Goal: Information Seeking & Learning: Find contact information

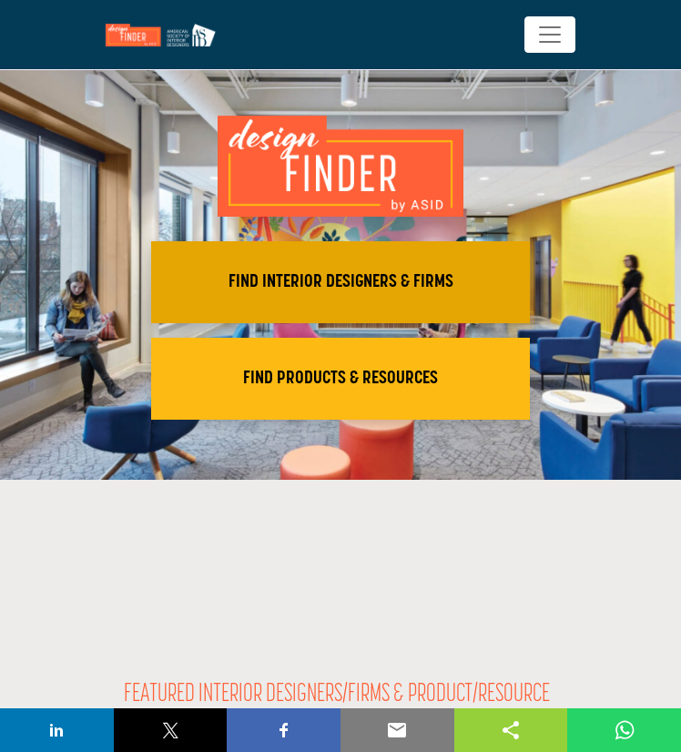
click at [299, 271] on h2 "FIND INTERIOR DESIGNERS & FIRMS" at bounding box center [341, 282] width 368 height 22
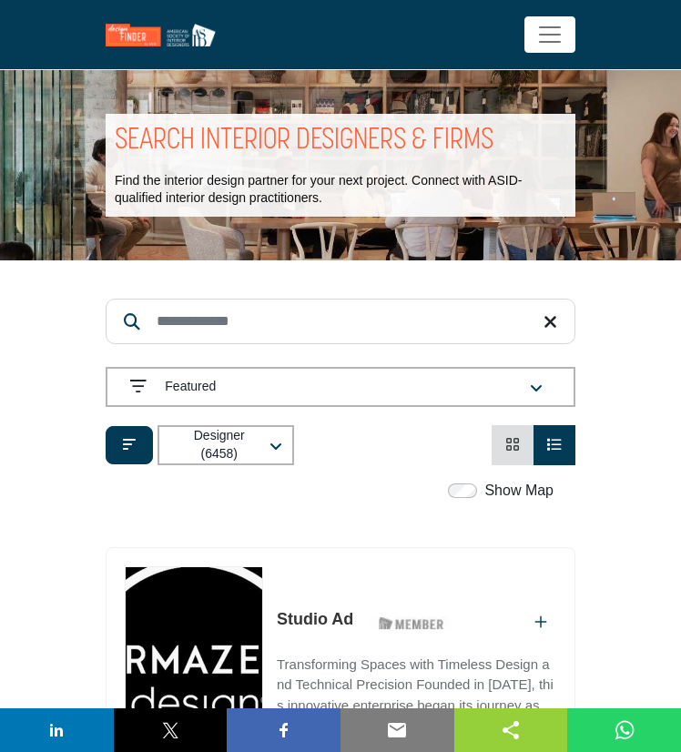
click at [255, 327] on input "Search Keyword" at bounding box center [341, 321] width 470 height 46
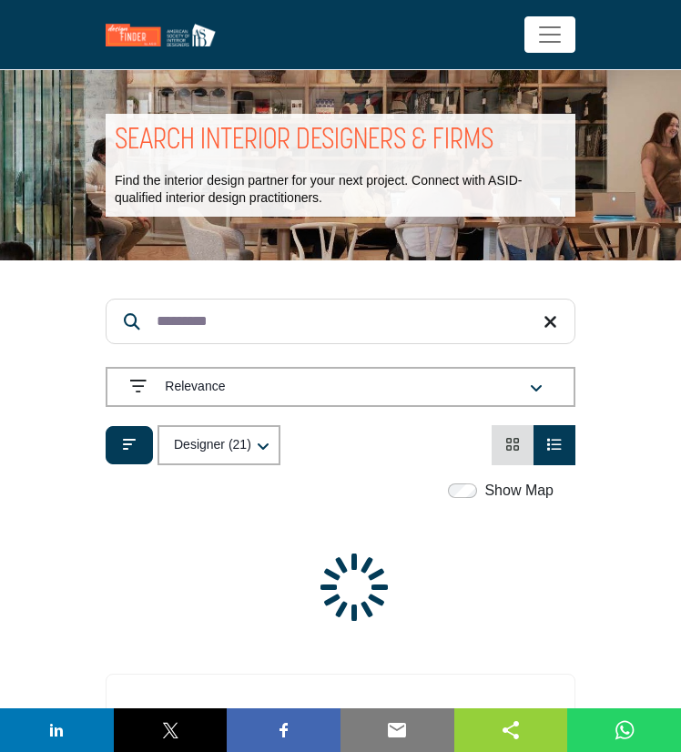
type input "*********"
click at [49, 314] on section "ASID QUALIFIED DESIGNERS & MEMBERS Find Interior Designers, firms, suppliers, a…" at bounding box center [340, 577] width 681 height 634
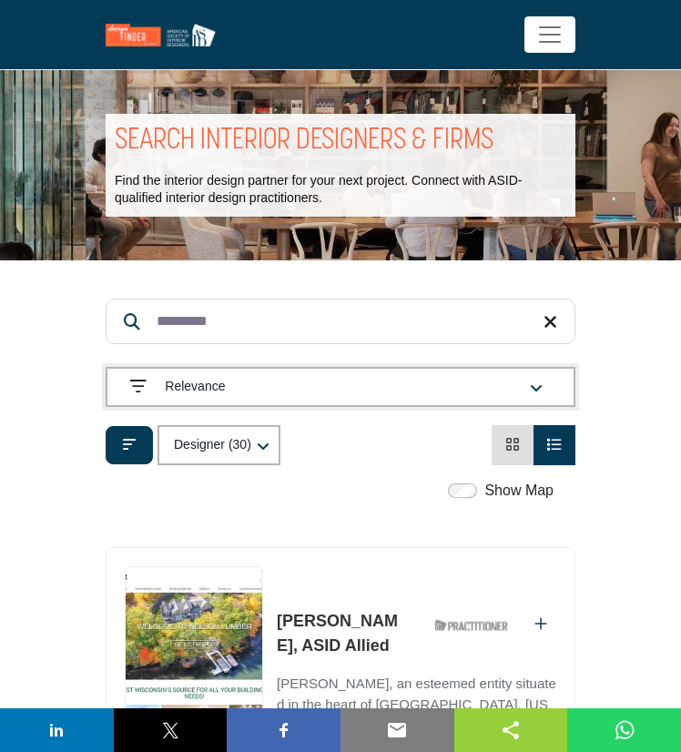
click at [339, 379] on div "Relevance" at bounding box center [314, 387] width 369 height 22
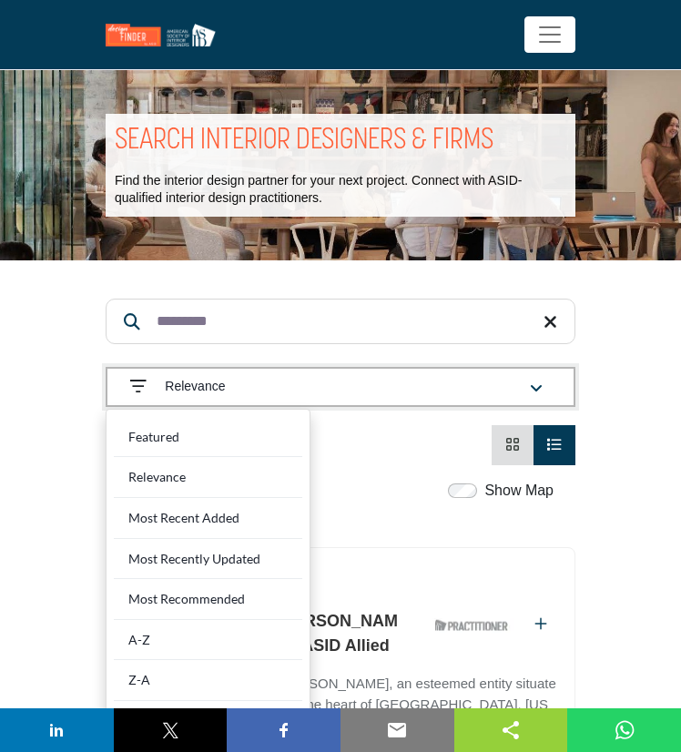
click at [335, 380] on div "Relevance" at bounding box center [314, 387] width 369 height 22
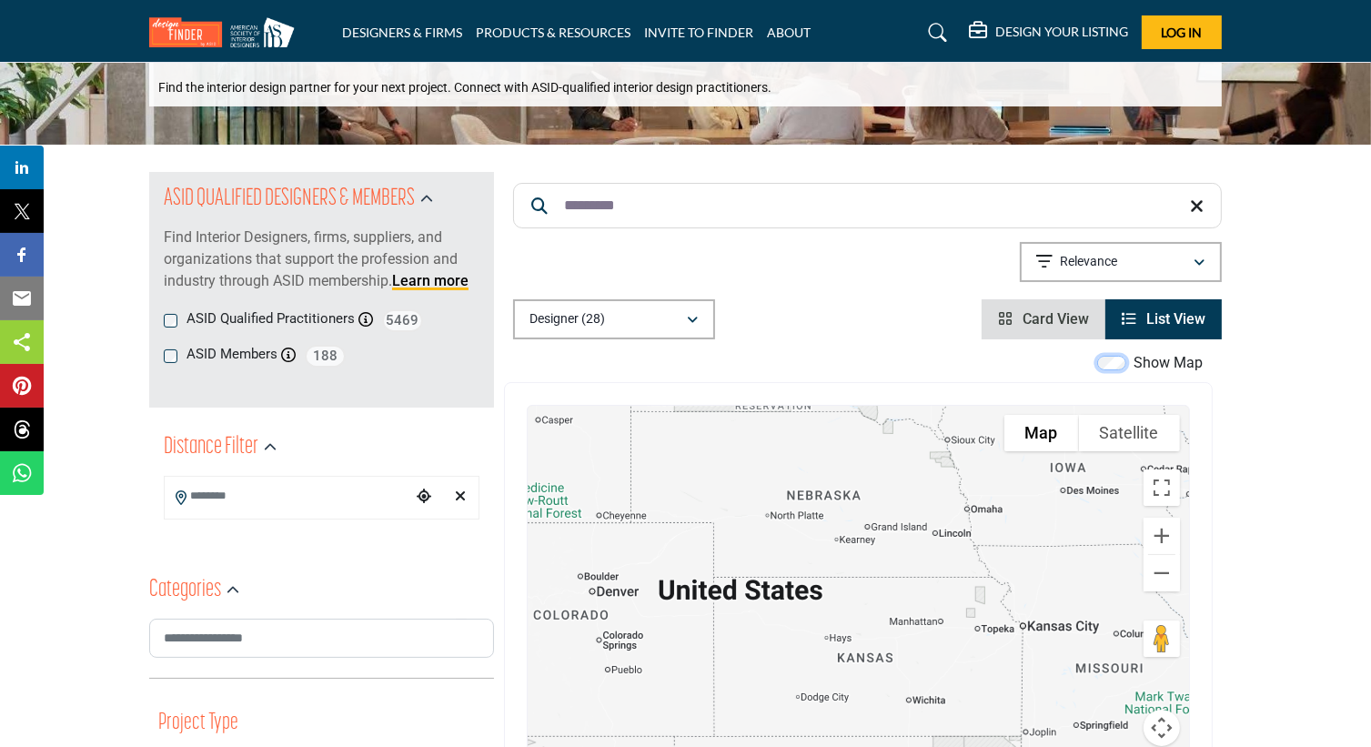
scroll to position [364, 0]
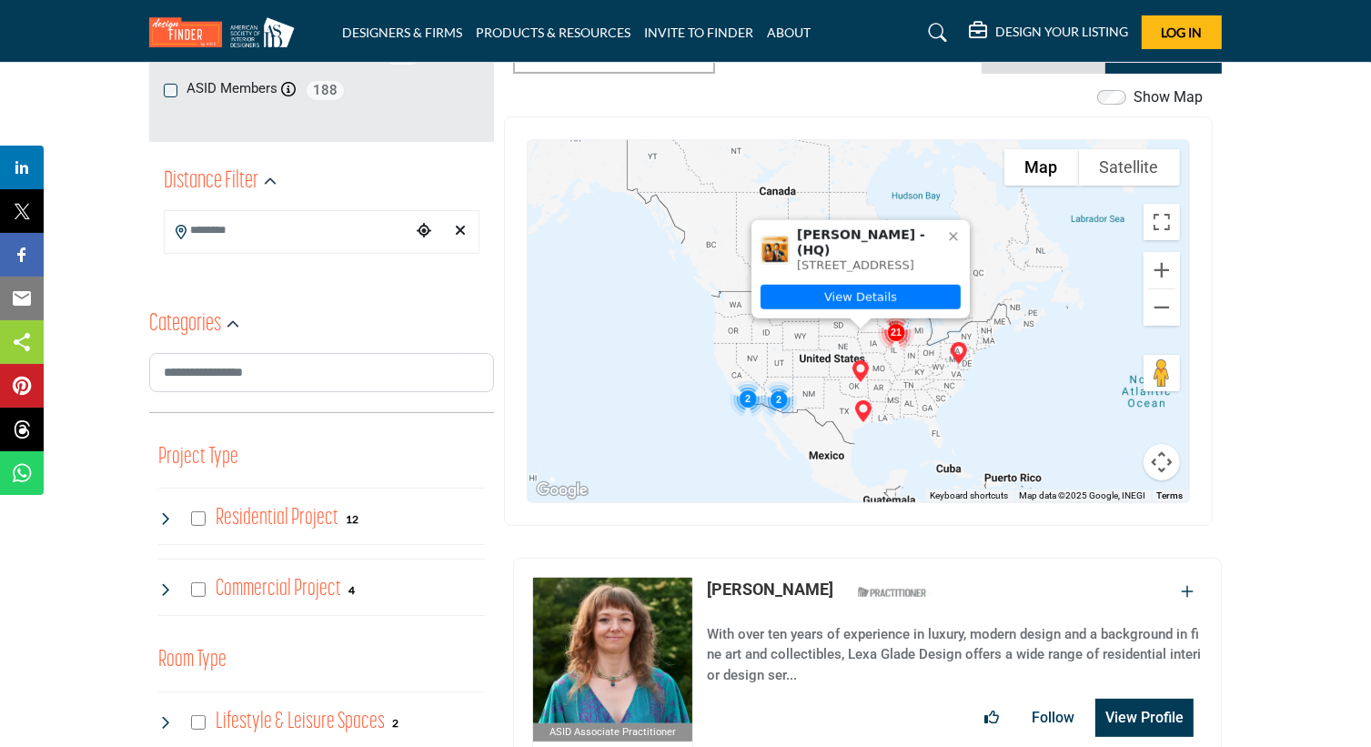
click at [680, 229] on icon at bounding box center [953, 236] width 15 height 15
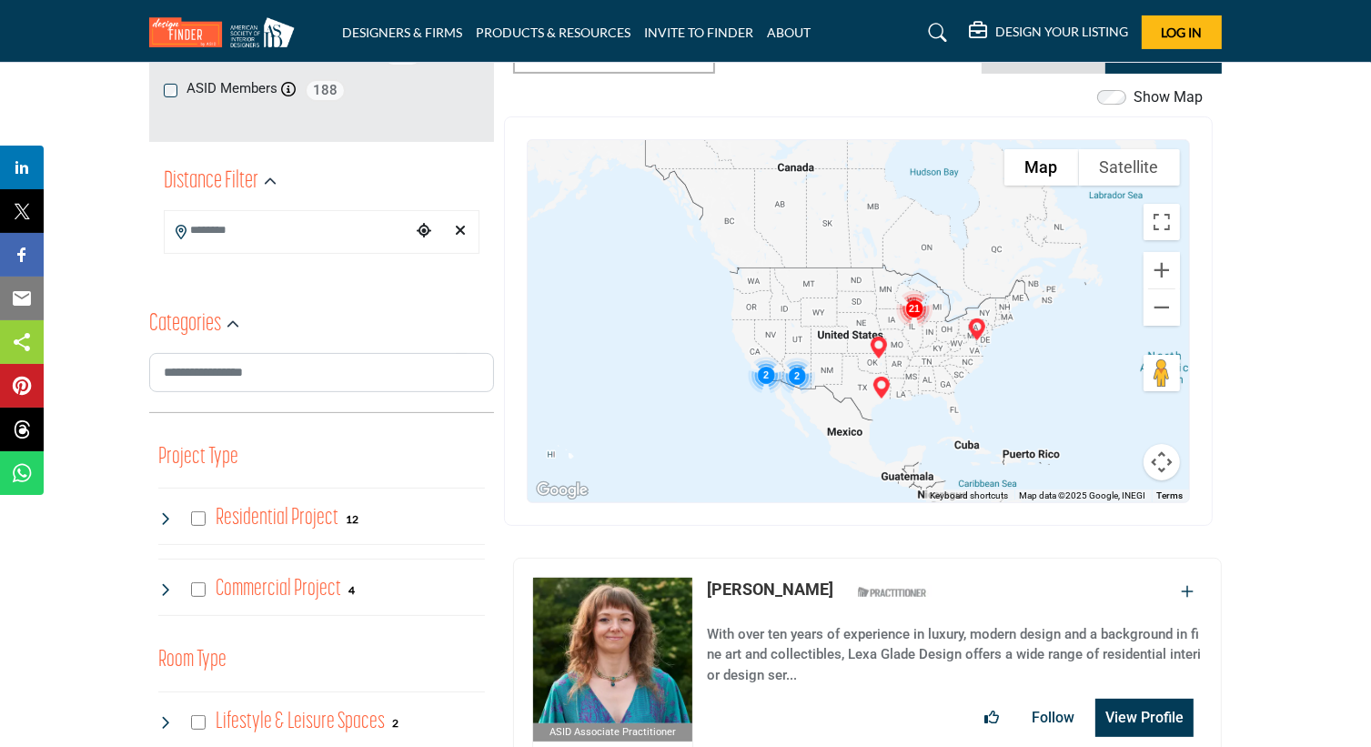
drag, startPoint x: 817, startPoint y: 369, endPoint x: 840, endPoint y: 339, distance: 37.0
click at [680, 339] on div at bounding box center [859, 321] width 662 height 362
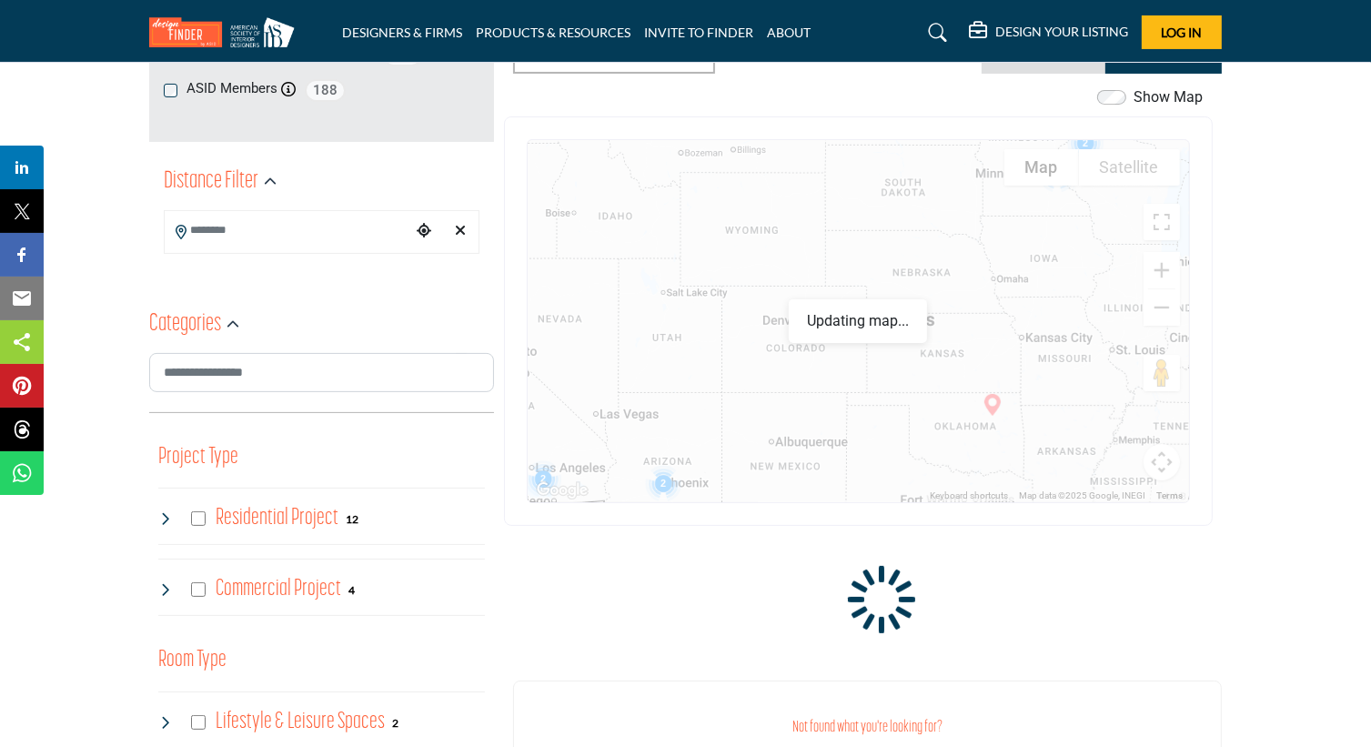
drag, startPoint x: 733, startPoint y: 443, endPoint x: 872, endPoint y: 288, distance: 208.1
click at [680, 288] on div at bounding box center [859, 321] width 662 height 362
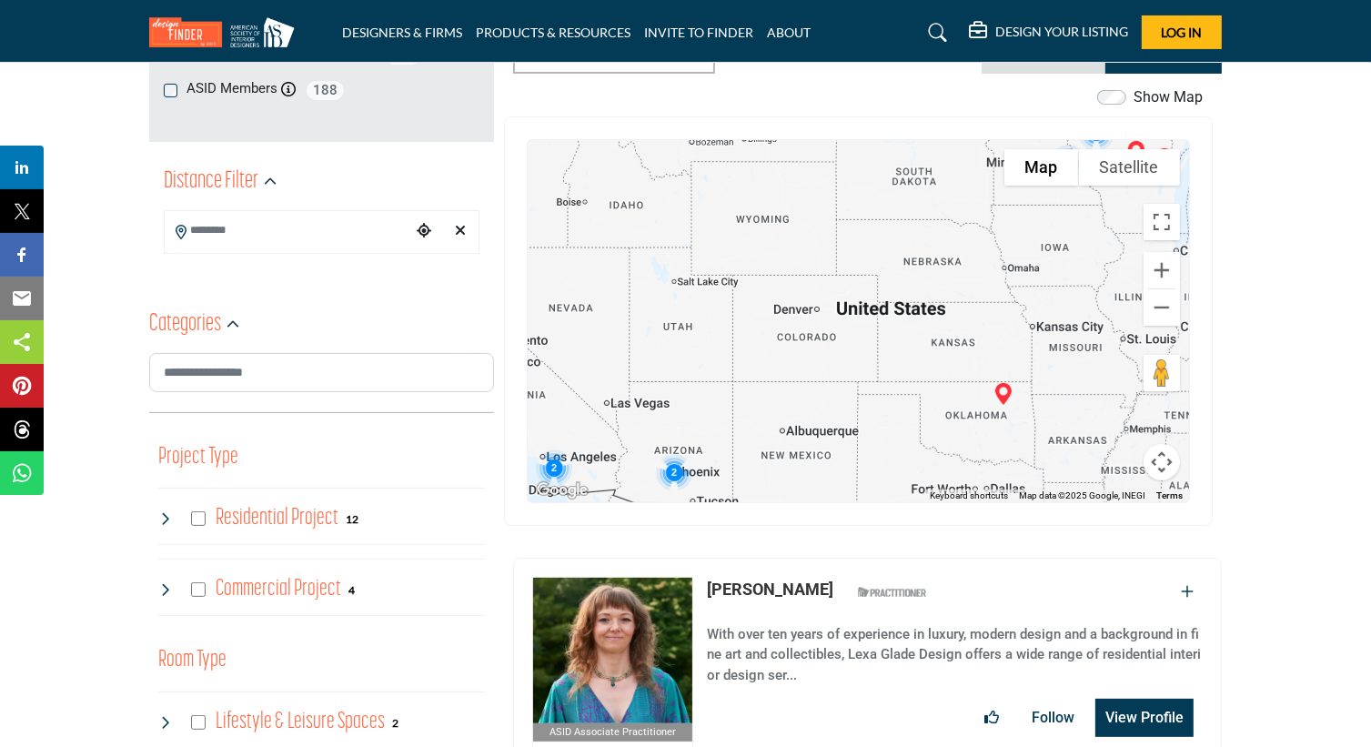
click at [677, 470] on img "Cluster of 2 locations (2 HQ, 0 Branches)\aClick to view companies" at bounding box center [674, 472] width 51 height 51
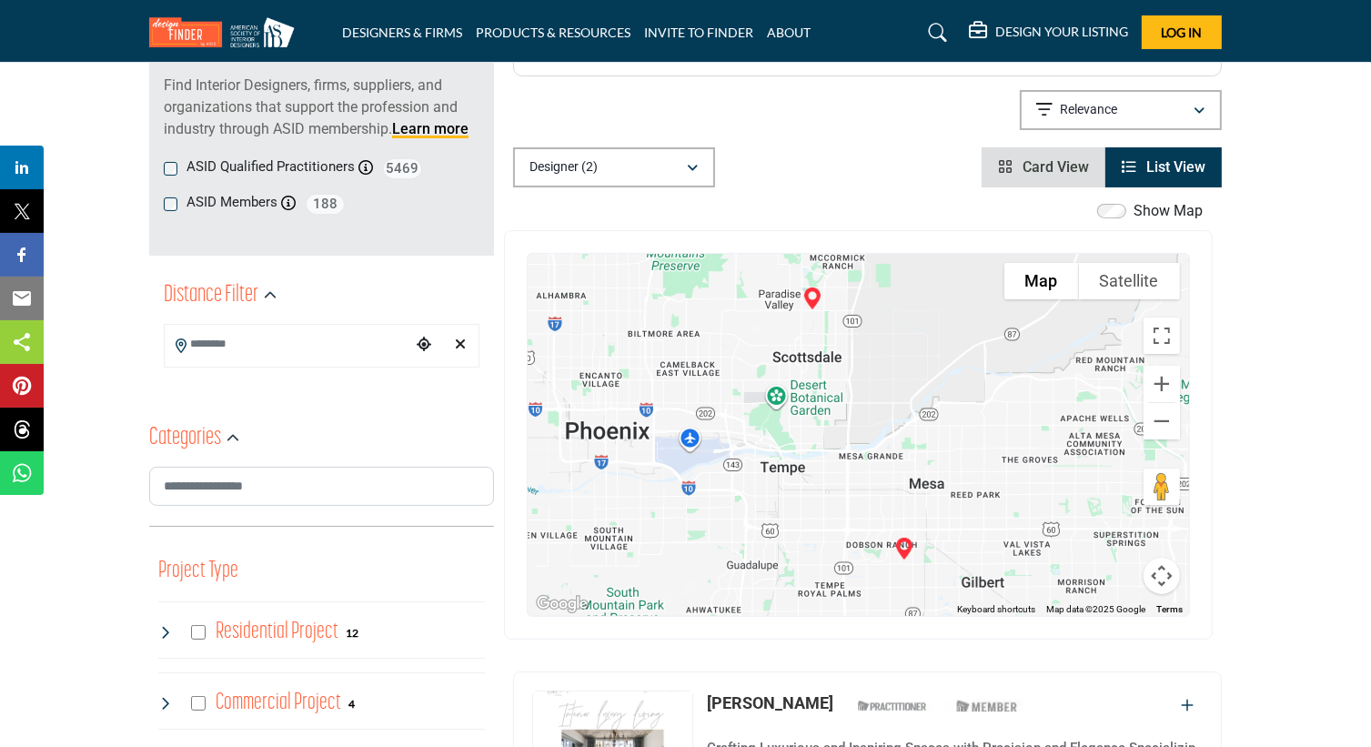
scroll to position [273, 0]
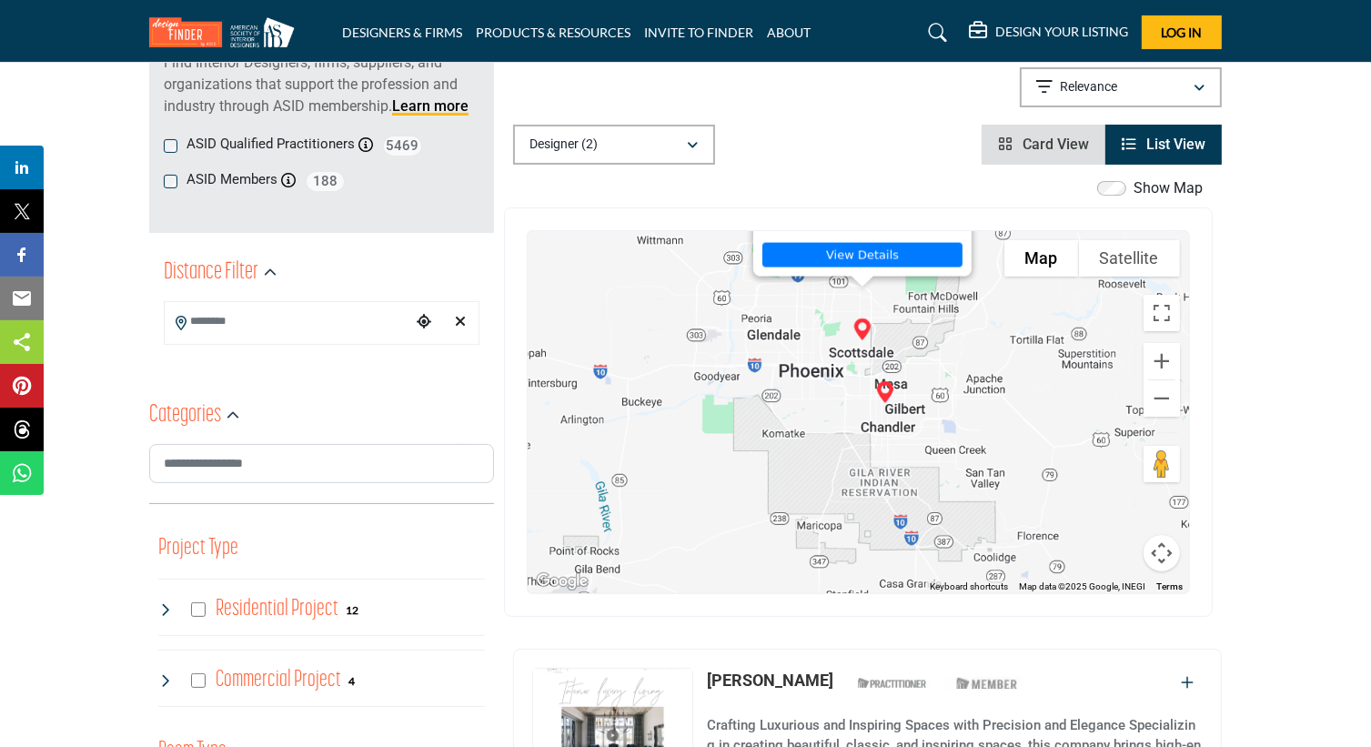
drag, startPoint x: 808, startPoint y: 238, endPoint x: 948, endPoint y: 150, distance: 165.1
click at [680, 150] on div "Designer (2) All (30) Designer (2) Products (0) Projects (0) Card View" at bounding box center [867, 145] width 709 height 40
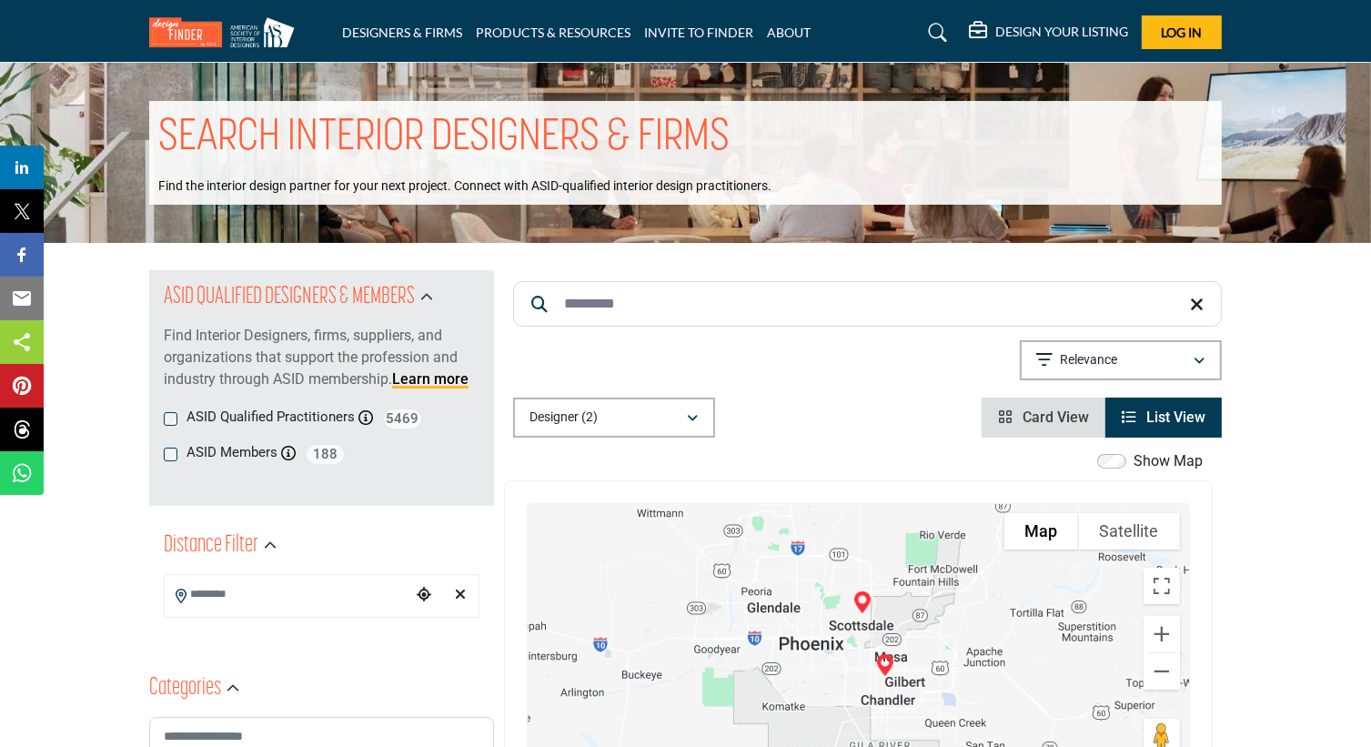
drag, startPoint x: 1199, startPoint y: 306, endPoint x: 1203, endPoint y: 297, distance: 9.8
click at [680, 309] on icon at bounding box center [1197, 305] width 14 height 18
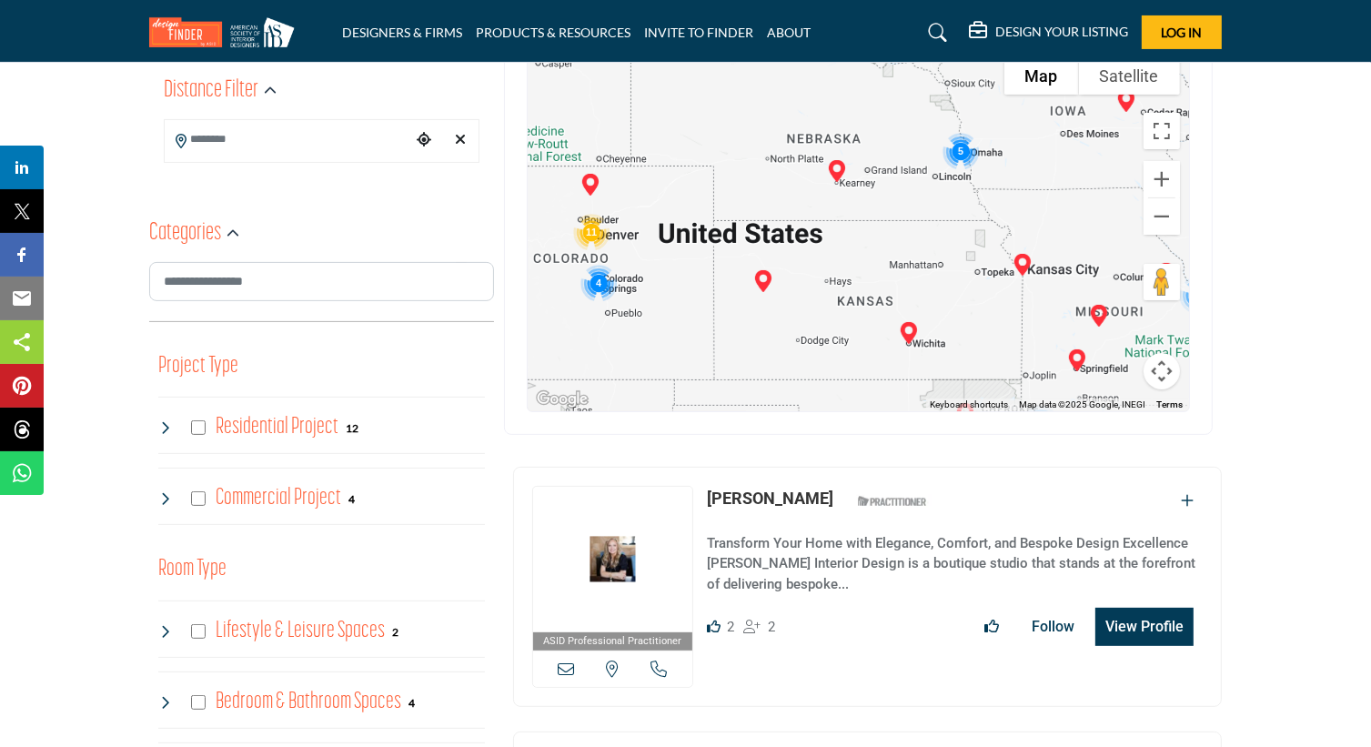
scroll to position [364, 0]
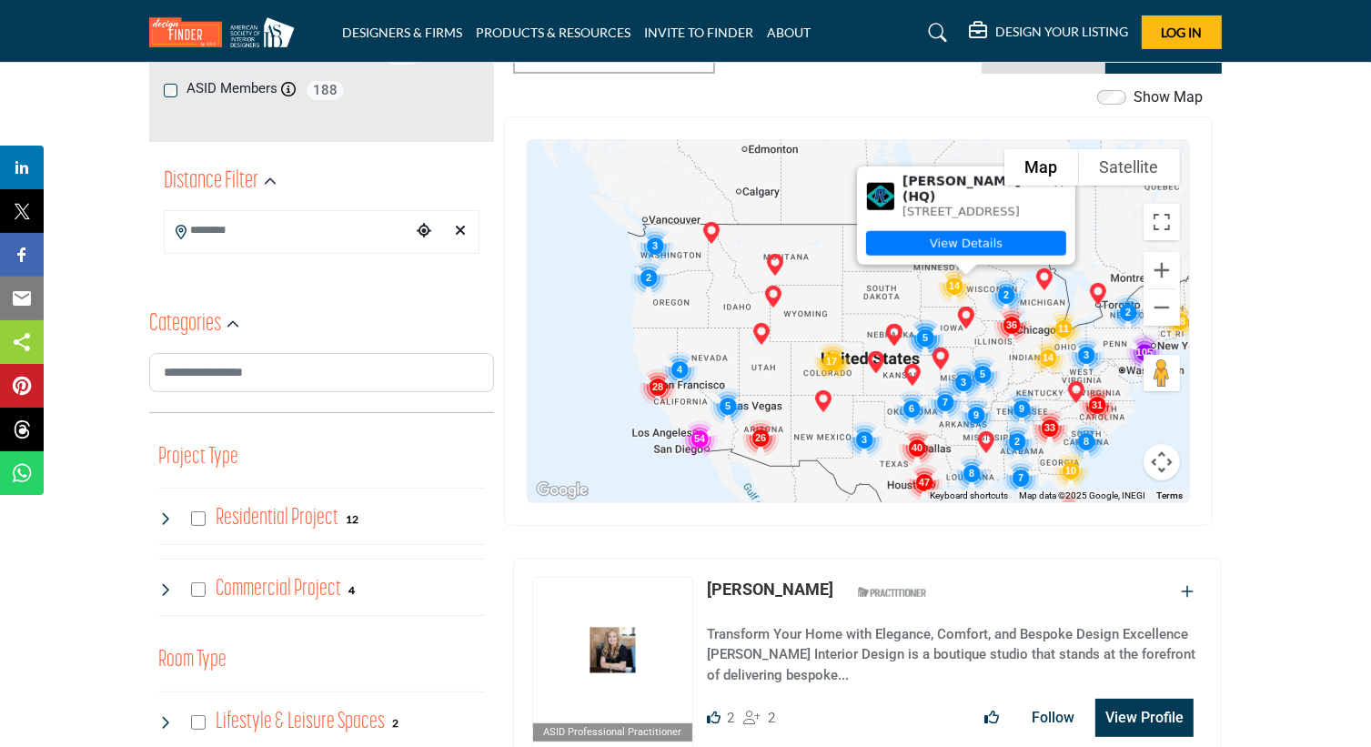
drag, startPoint x: 865, startPoint y: 297, endPoint x: 869, endPoint y: 286, distance: 11.8
click at [680, 286] on div "[PERSON_NAME] - (HQ) [STREET_ADDRESS] View Details" at bounding box center [859, 321] width 662 height 362
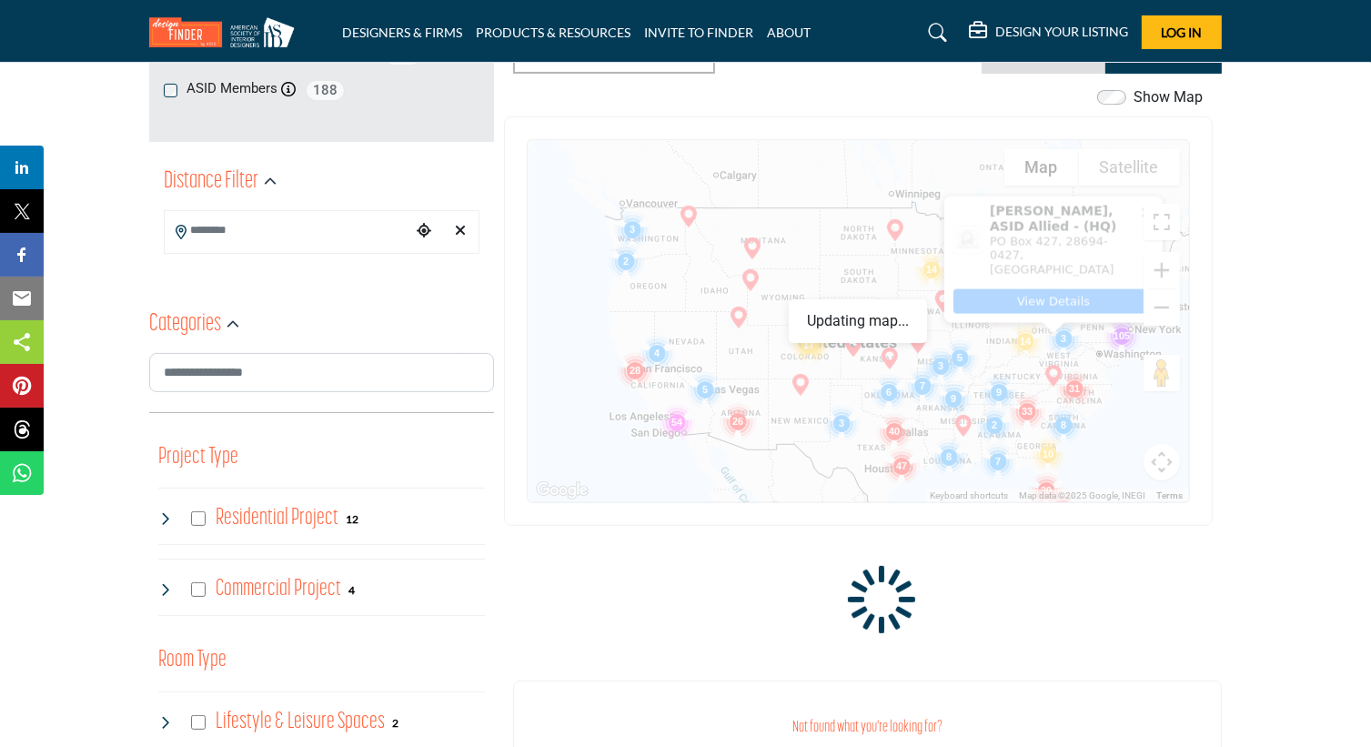
drag, startPoint x: 1063, startPoint y: 450, endPoint x: 1039, endPoint y: 378, distance: 75.7
click at [680, 258] on div "To navigate, press the arrow keys." at bounding box center [1166, 258] width 662 height 0
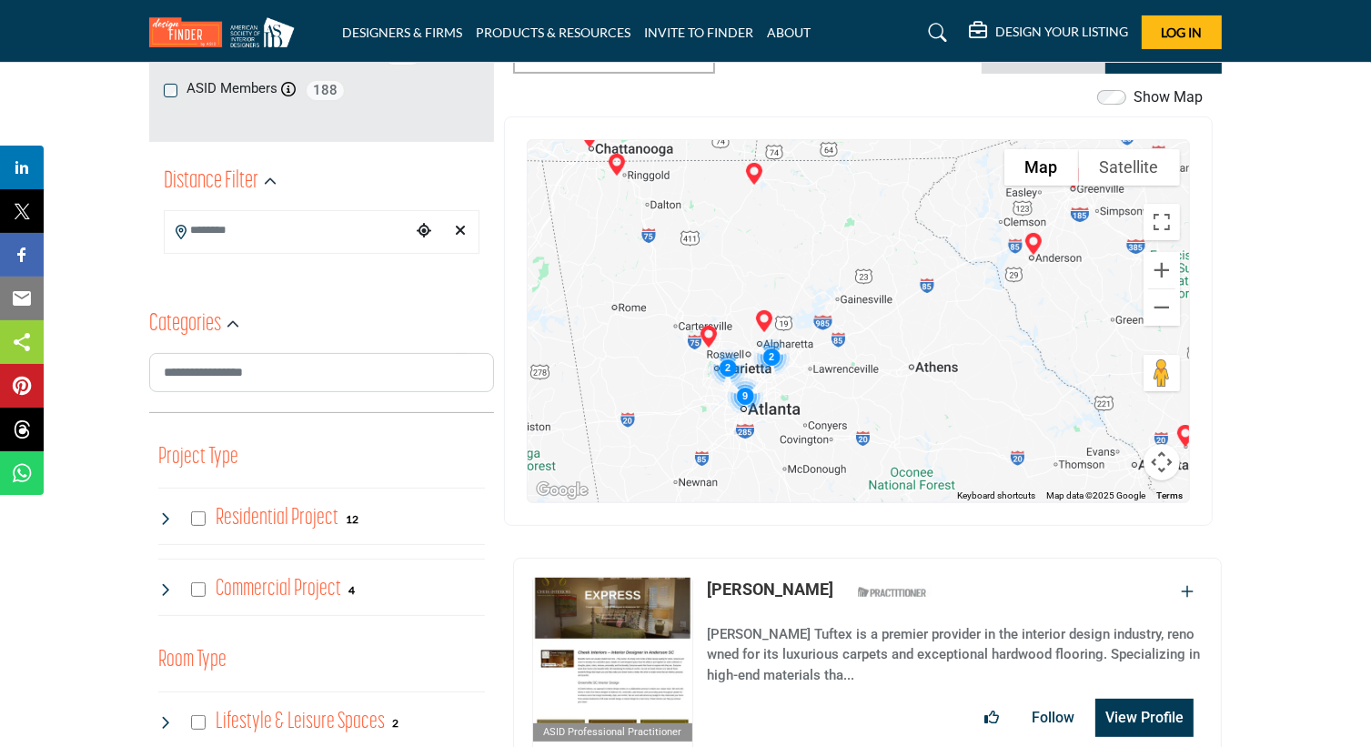
drag, startPoint x: 950, startPoint y: 301, endPoint x: 846, endPoint y: 305, distance: 103.8
click at [680, 318] on div "To navigate, press the arrow keys. [PERSON_NAME], ASID Allied - (HQ) PO Box 427…" at bounding box center [859, 321] width 662 height 362
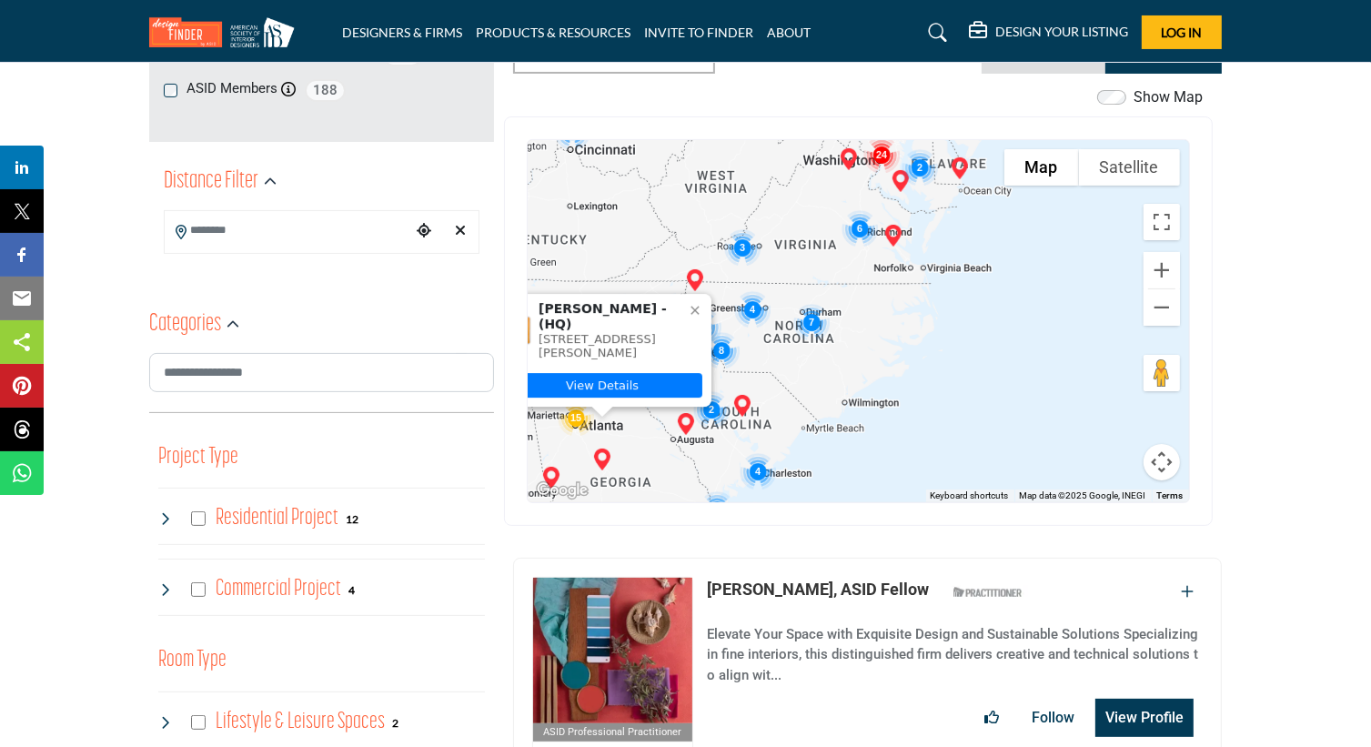
drag, startPoint x: 784, startPoint y: 421, endPoint x: 601, endPoint y: 532, distance: 214.0
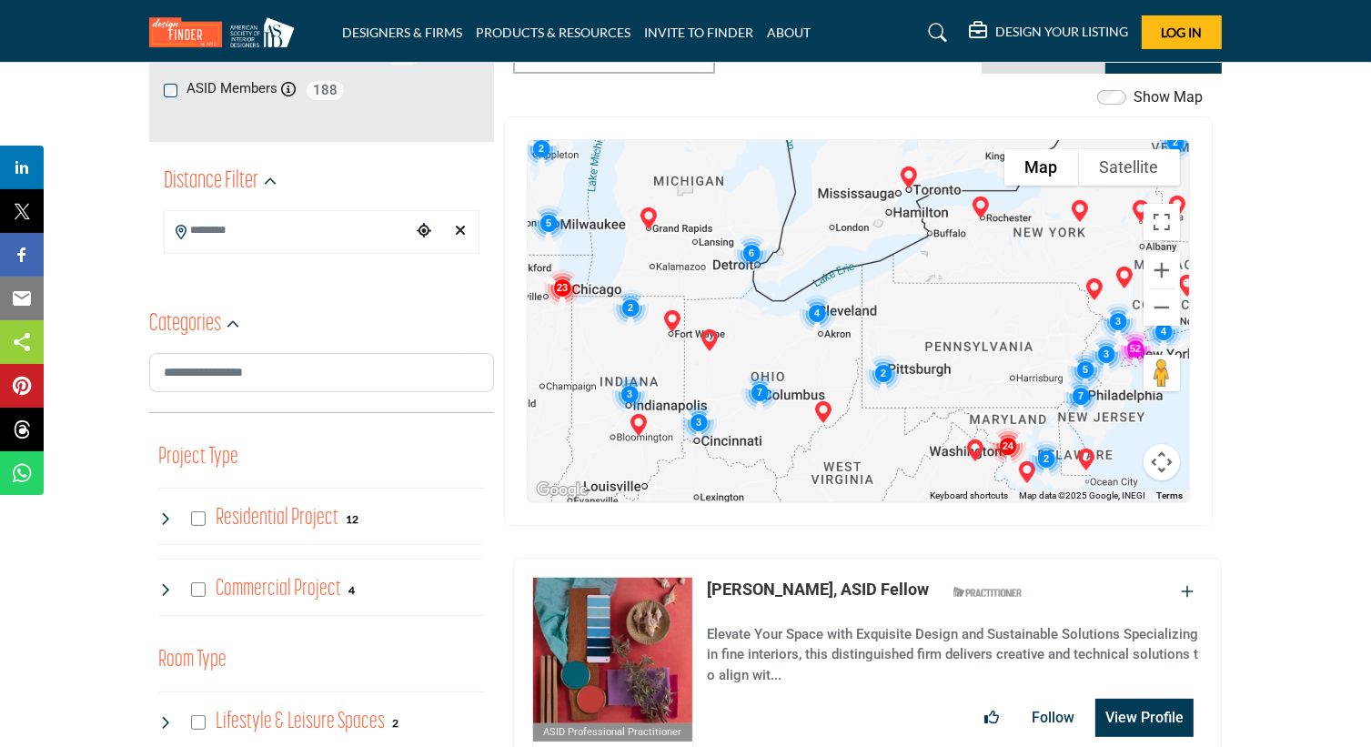
drag, startPoint x: 810, startPoint y: 253, endPoint x: 917, endPoint y: 540, distance: 306.1
